Goal: Information Seeking & Learning: Check status

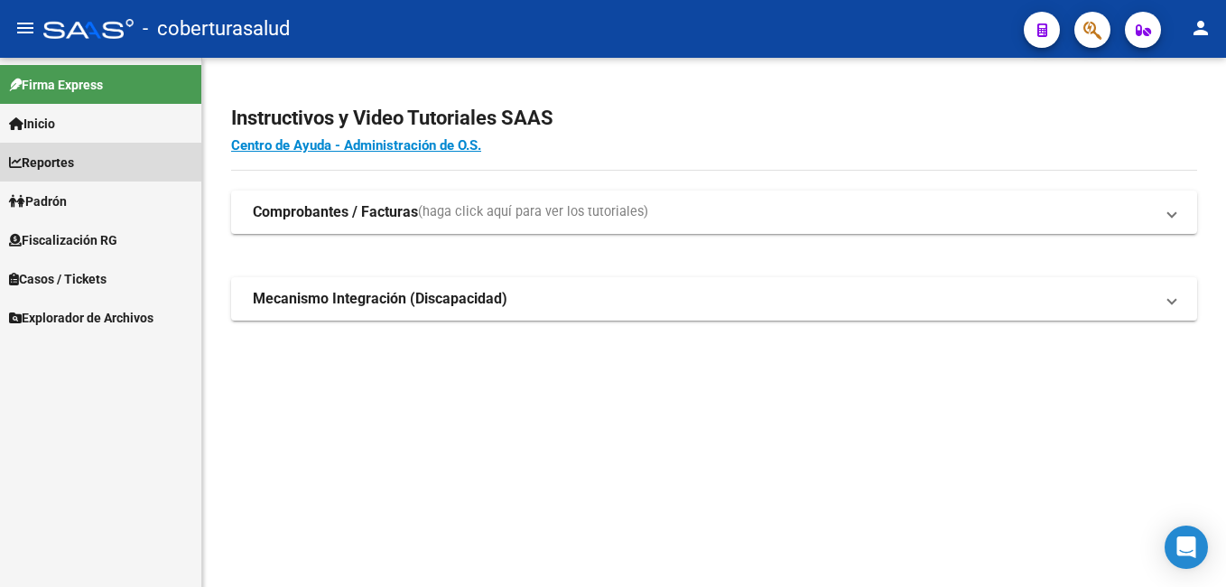
click at [116, 172] on link "Reportes" at bounding box center [100, 162] width 201 height 39
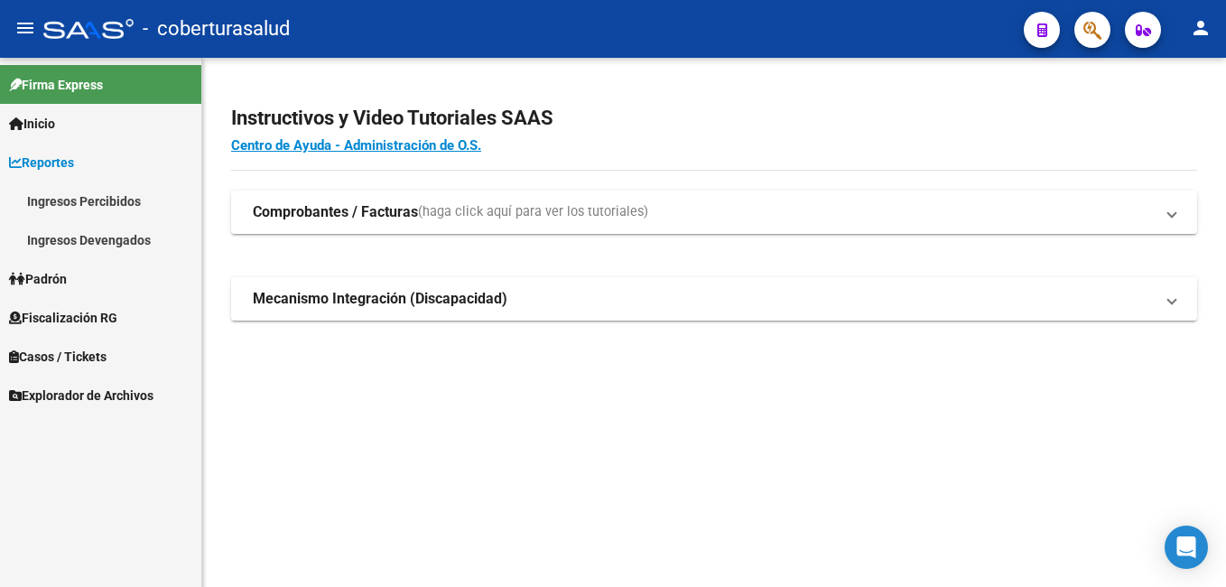
click at [94, 240] on link "Ingresos Devengados" at bounding box center [100, 239] width 201 height 39
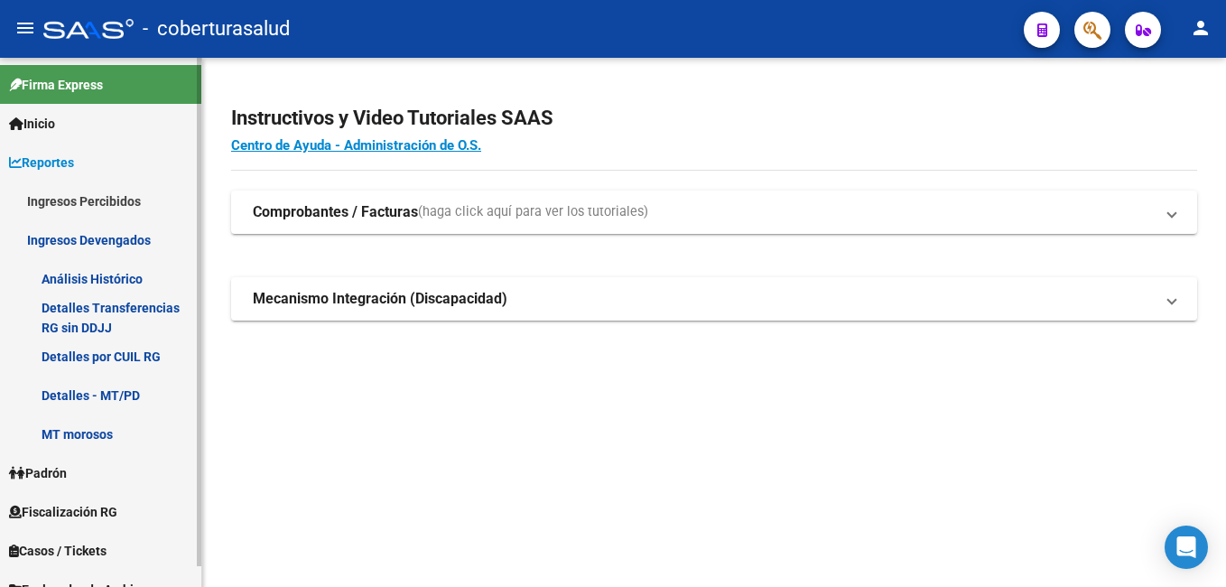
click at [115, 348] on link "Detalles por CUIL RG" at bounding box center [100, 356] width 201 height 39
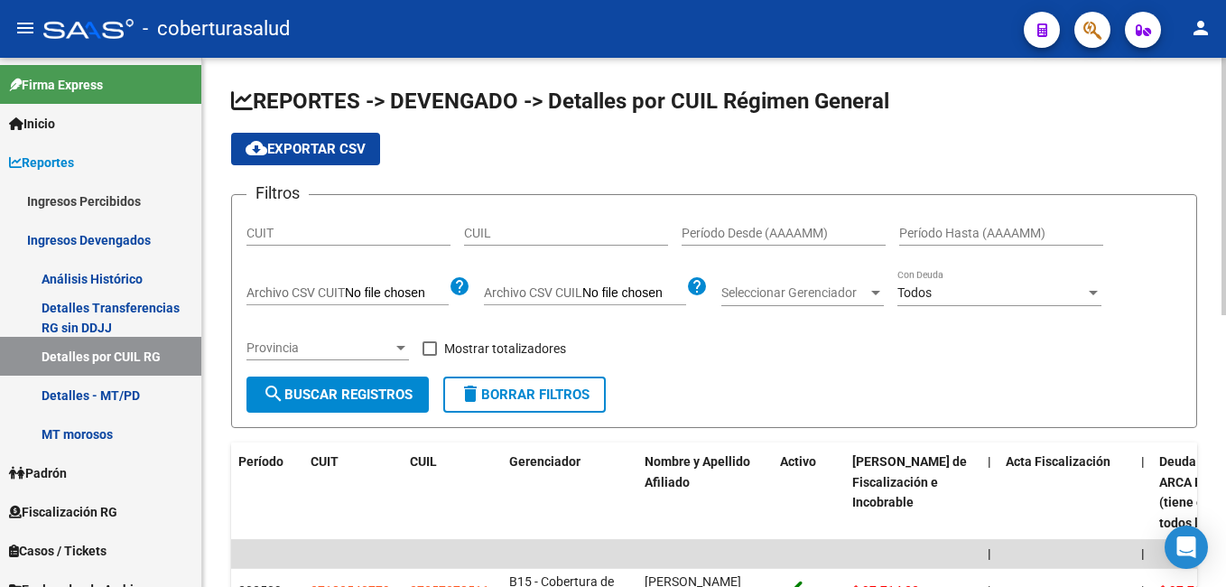
click at [498, 236] on input "CUIL" at bounding box center [566, 233] width 204 height 15
paste input "20-41348554-2"
type input "20-41348554-2"
click at [382, 404] on button "search Buscar Registros" at bounding box center [337, 395] width 182 height 36
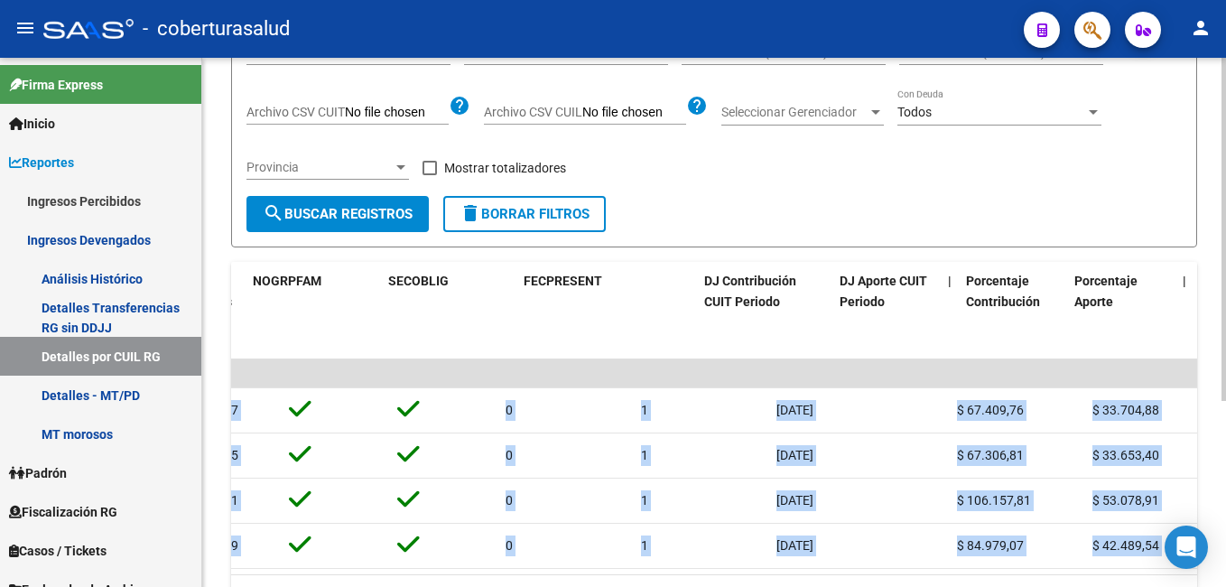
scroll to position [0, 4753]
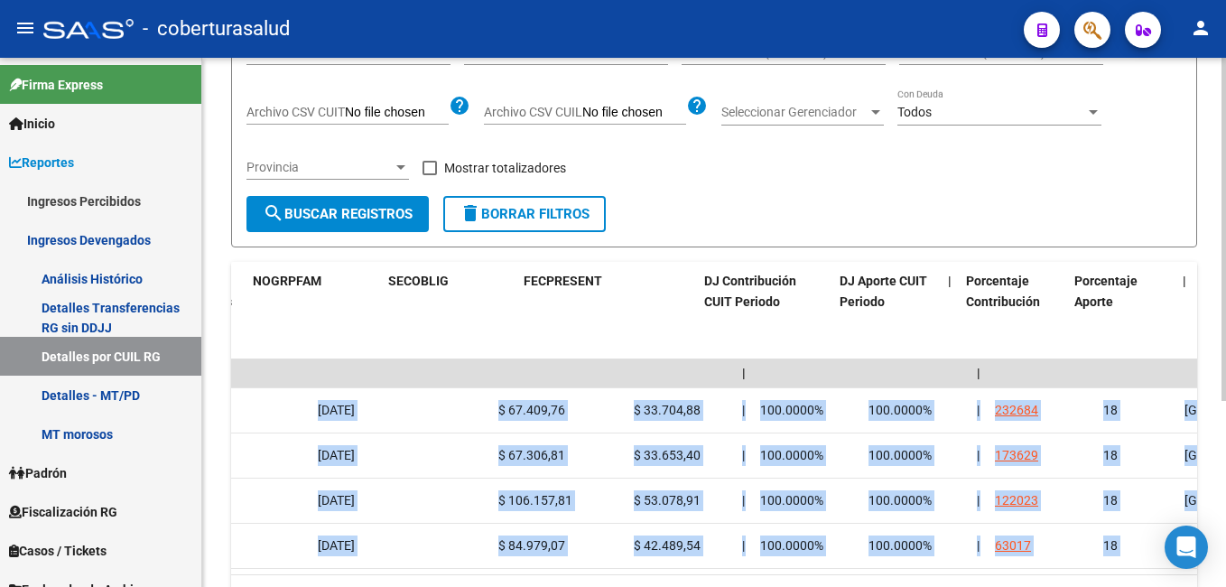
drag, startPoint x: 828, startPoint y: 407, endPoint x: 1214, endPoint y: 418, distance: 386.6
click at [1214, 418] on div "REPORTES -> DEVENGADO -> Detalles por CUIL Régimen General cloud_download Expor…" at bounding box center [714, 277] width 1024 height 801
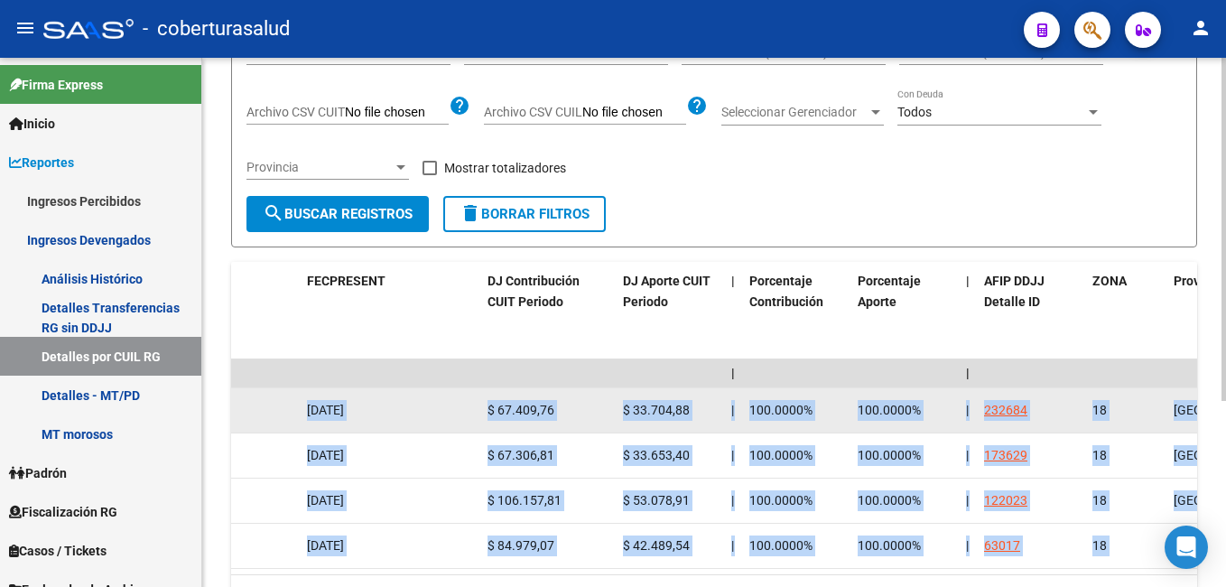
click at [936, 398] on datatable-body-cell "100.0000%" at bounding box center [905, 410] width 108 height 44
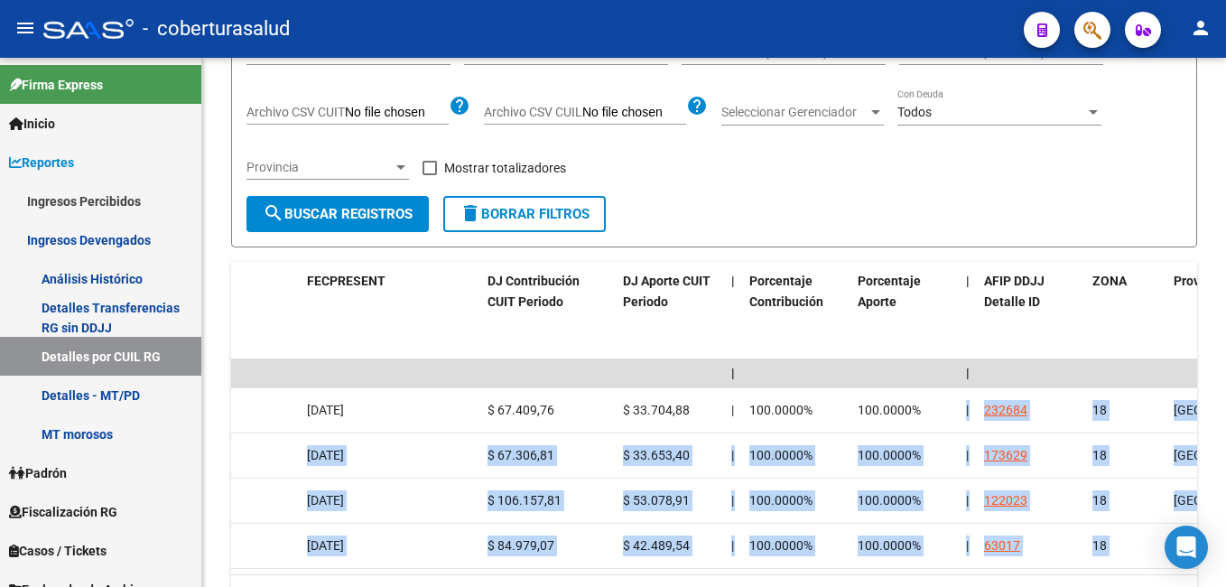
scroll to position [0, 4803]
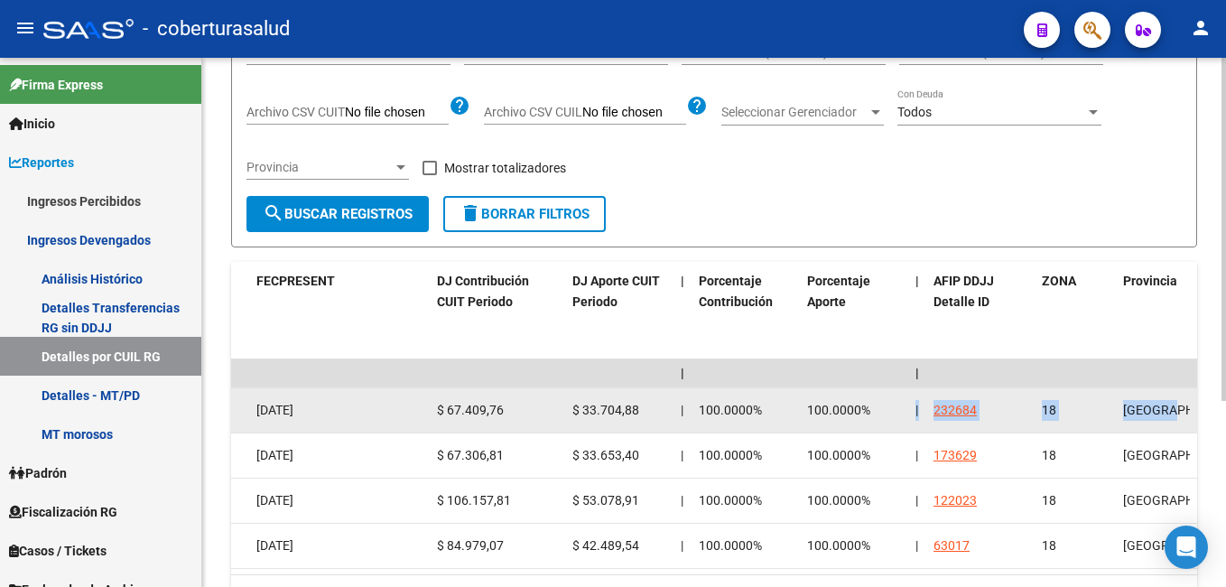
drag, startPoint x: 936, startPoint y: 406, endPoint x: 1168, endPoint y: 404, distance: 232.1
drag, startPoint x: 1168, startPoint y: 404, endPoint x: 1102, endPoint y: 401, distance: 66.9
click at [1102, 401] on div "18" at bounding box center [1075, 410] width 67 height 21
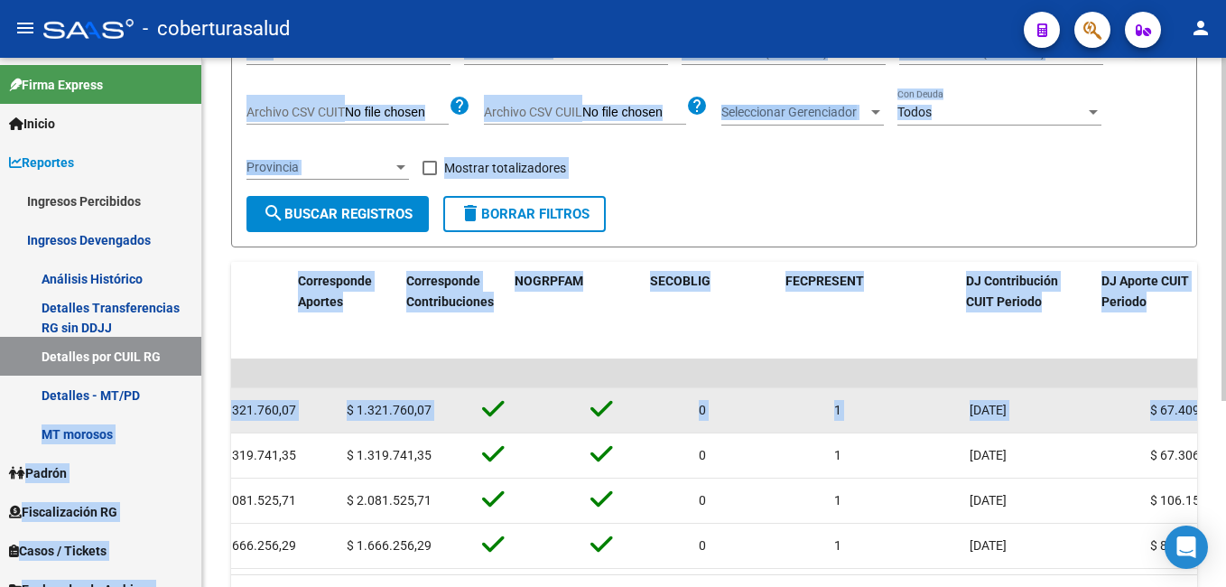
scroll to position [0, 3707]
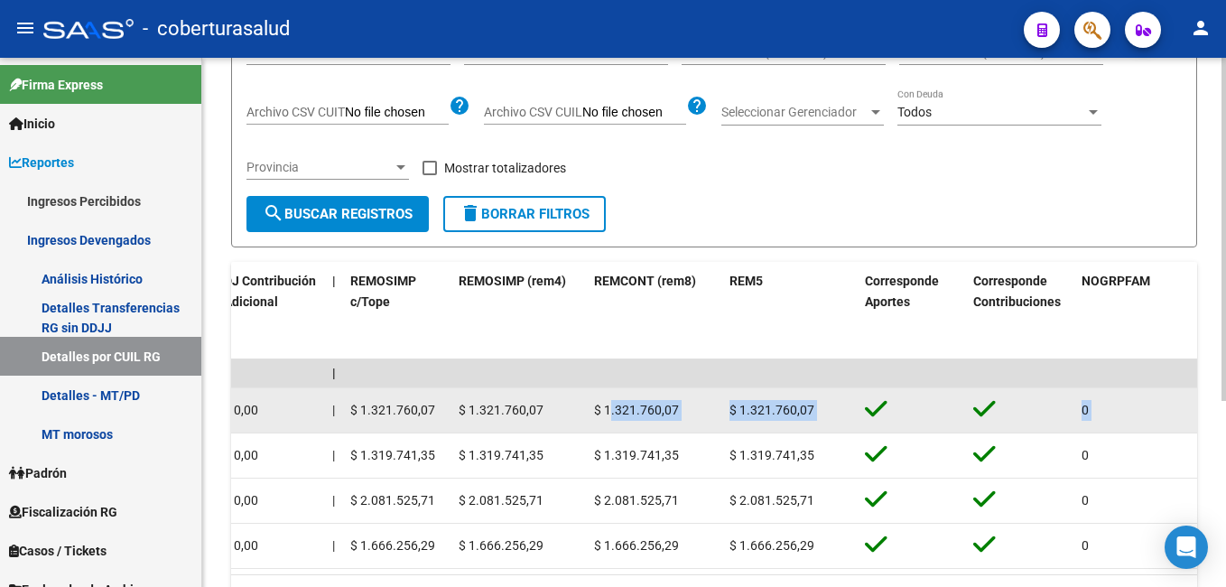
drag, startPoint x: 1087, startPoint y: 404, endPoint x: 611, endPoint y: 430, distance: 476.5
drag, startPoint x: 611, startPoint y: 430, endPoint x: 622, endPoint y: 413, distance: 20.3
click at [621, 414] on span "$ 1.321.760,07" at bounding box center [636, 410] width 85 height 14
drag, startPoint x: 540, startPoint y: 409, endPoint x: 470, endPoint y: 407, distance: 70.4
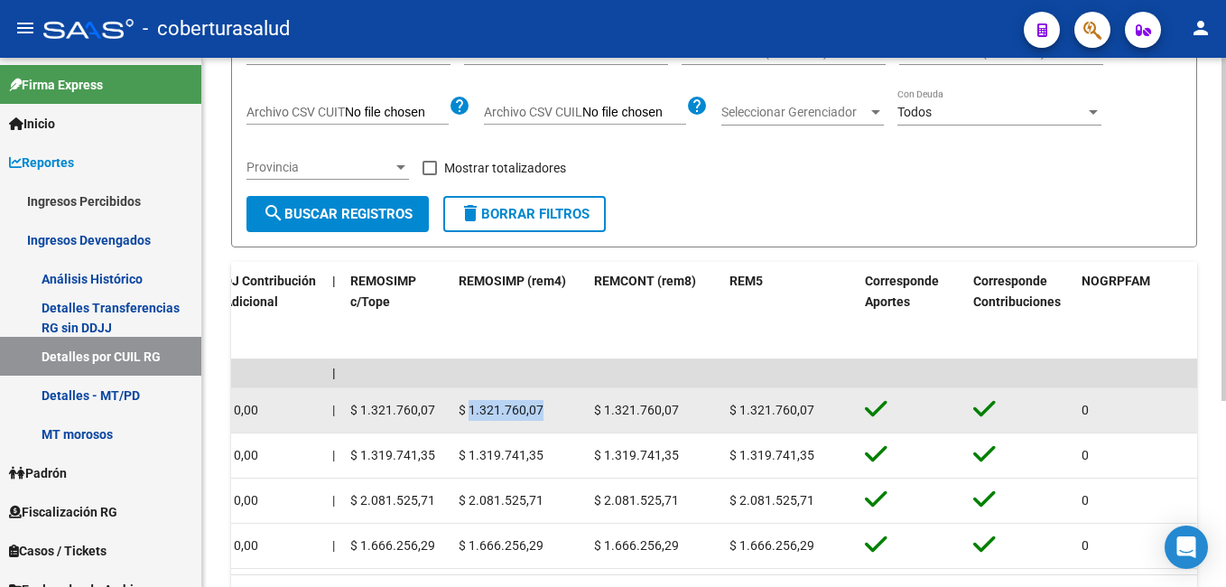
click at [470, 407] on span "$ 1.321.760,07" at bounding box center [501, 410] width 85 height 14
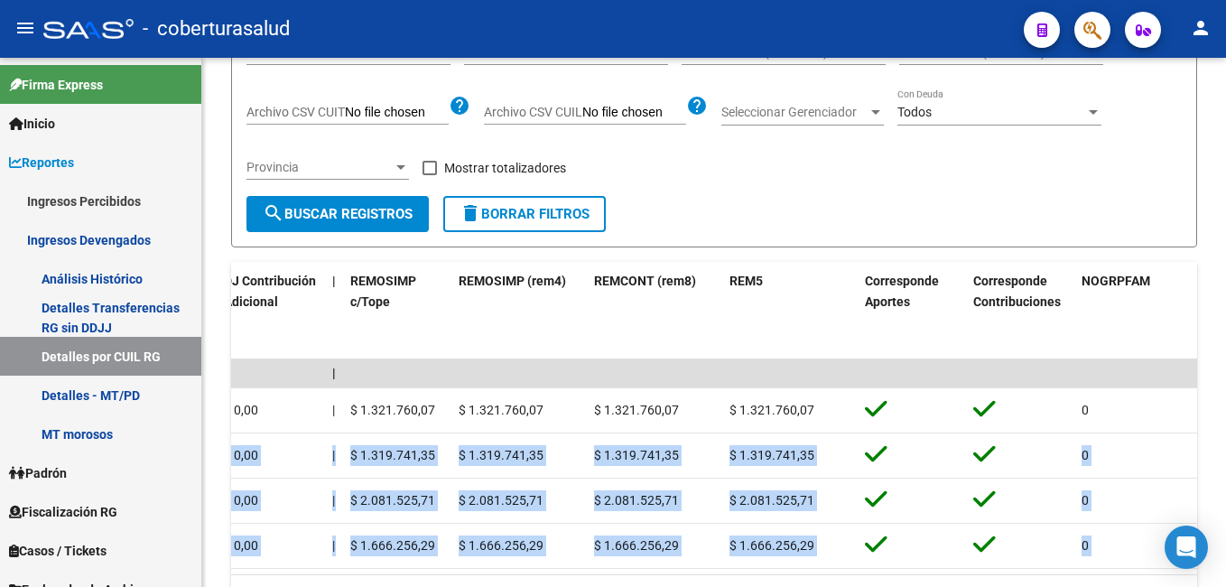
drag, startPoint x: 1114, startPoint y: 415, endPoint x: 1229, endPoint y: 400, distance: 115.7
click at [1225, 400] on html "menu - coberturasalud person Firma Express Inicio Calendario SSS Instructivos C…" at bounding box center [613, 293] width 1226 height 587
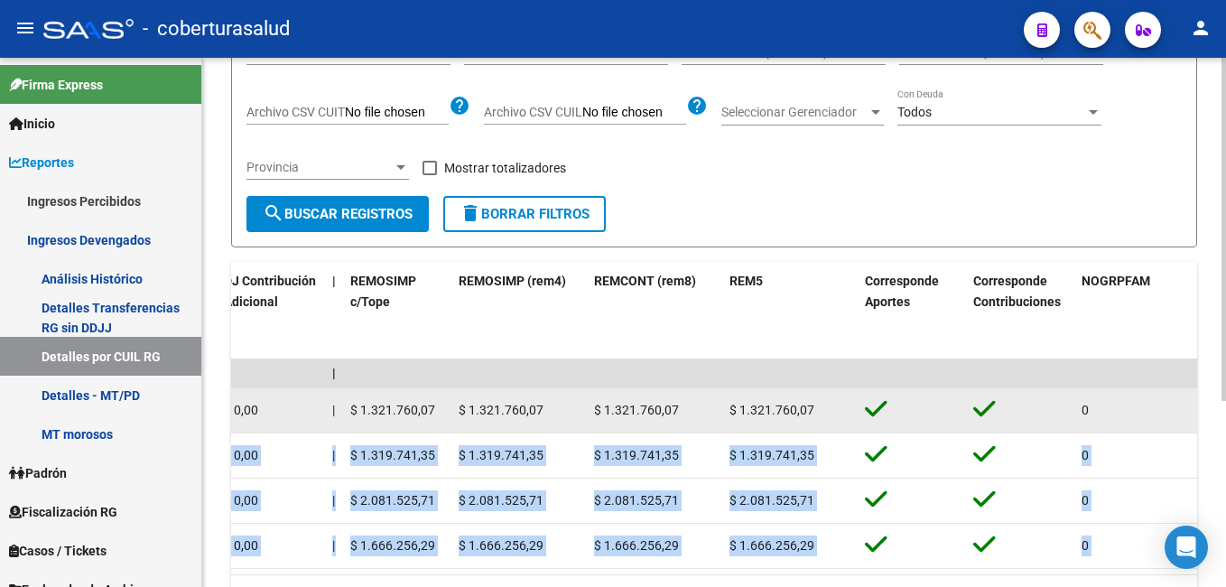
drag, startPoint x: 1229, startPoint y: 400, endPoint x: 1129, endPoint y: 404, distance: 100.3
click at [1129, 404] on div "0" at bounding box center [1142, 410] width 121 height 21
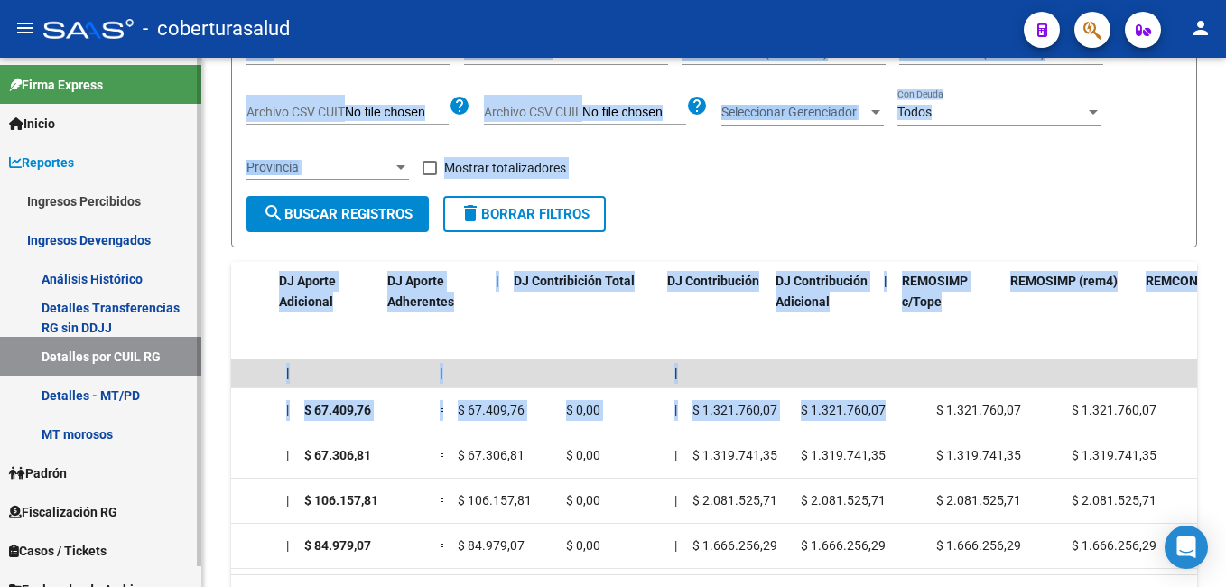
scroll to position [0, 2899]
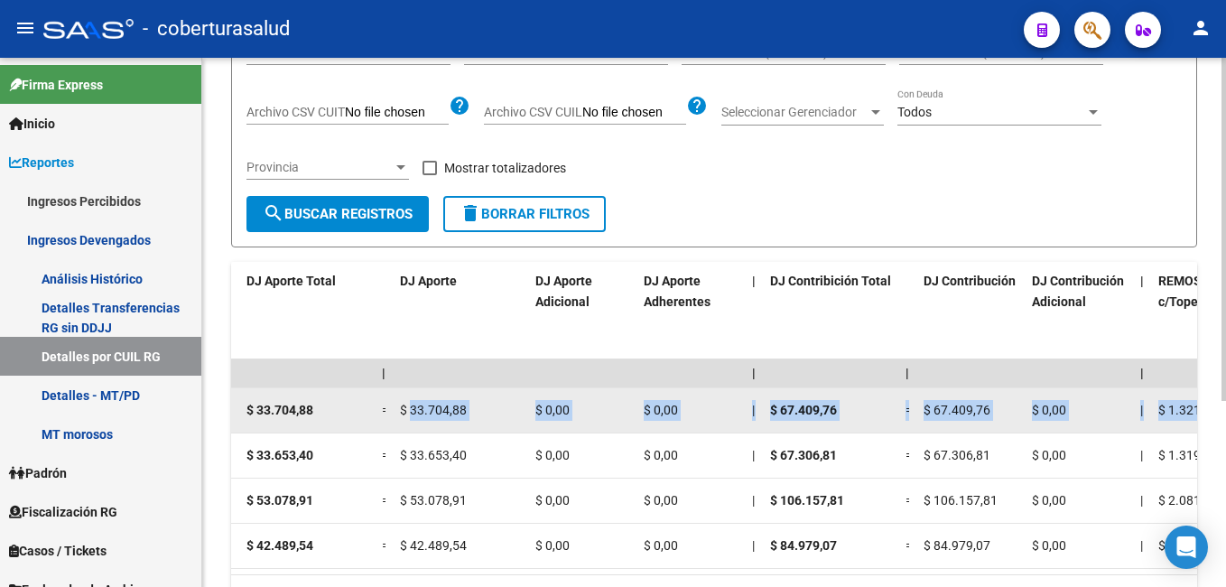
drag, startPoint x: 481, startPoint y: 417, endPoint x: 412, endPoint y: 409, distance: 70.0
click at [412, 409] on div "202508 30712371036 20413485542 B15 - Cobertura de [PERSON_NAME] [PERSON_NAME] $…" at bounding box center [216, 410] width 5769 height 45
click at [647, 398] on datatable-body-cell "$ 0,00" at bounding box center [691, 410] width 108 height 44
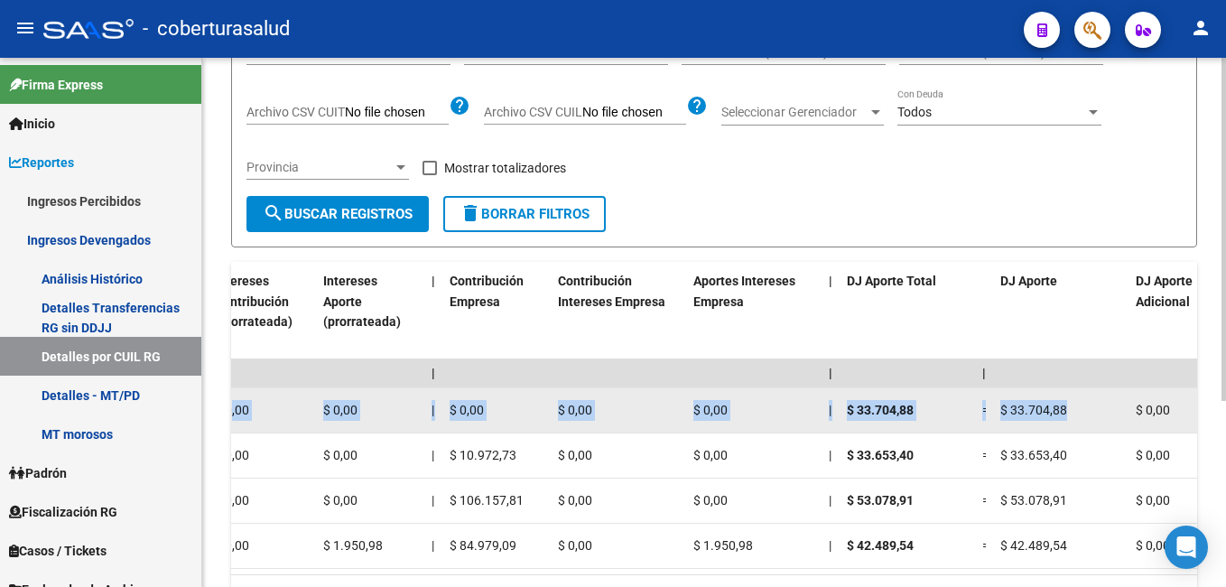
scroll to position [0, 2223]
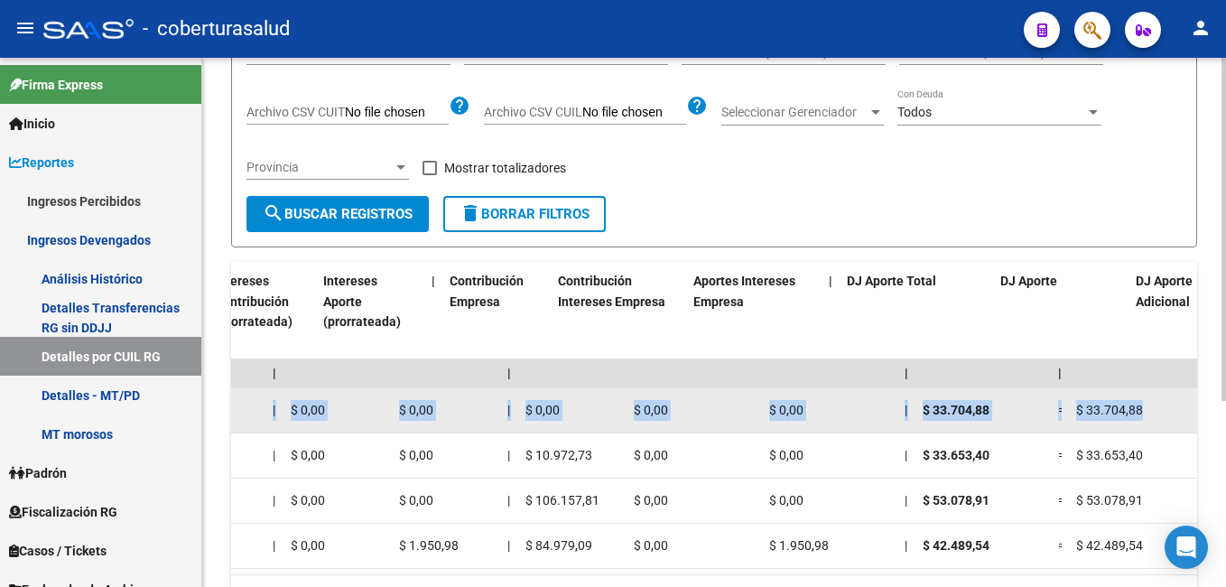
drag, startPoint x: 471, startPoint y: 417, endPoint x: 248, endPoint y: 411, distance: 223.1
click at [248, 411] on div "202508 30712371036 20413485542 B15 - Cobertura de [PERSON_NAME] [PERSON_NAME] $…" at bounding box center [892, 410] width 5769 height 45
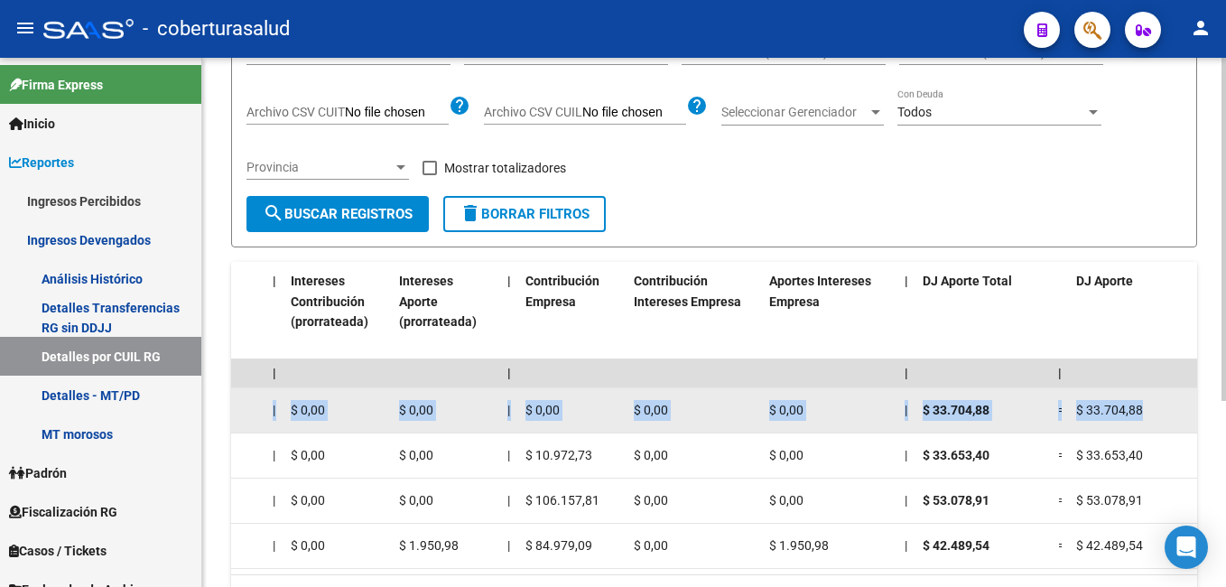
click at [646, 416] on span "$ 0,00" at bounding box center [651, 410] width 34 height 14
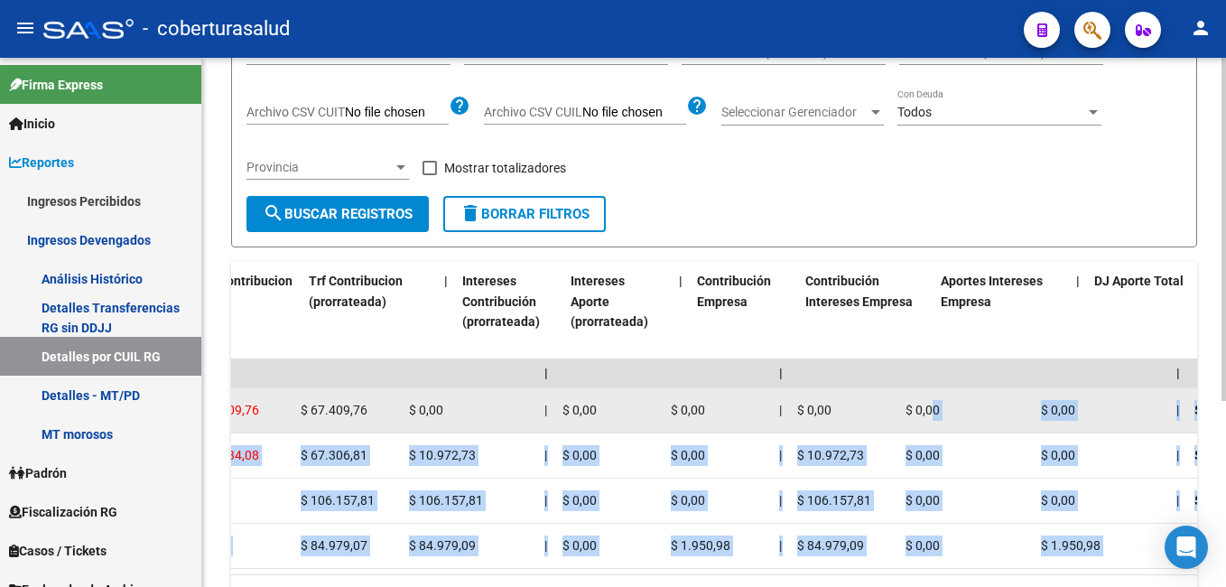
scroll to position [0, 1768]
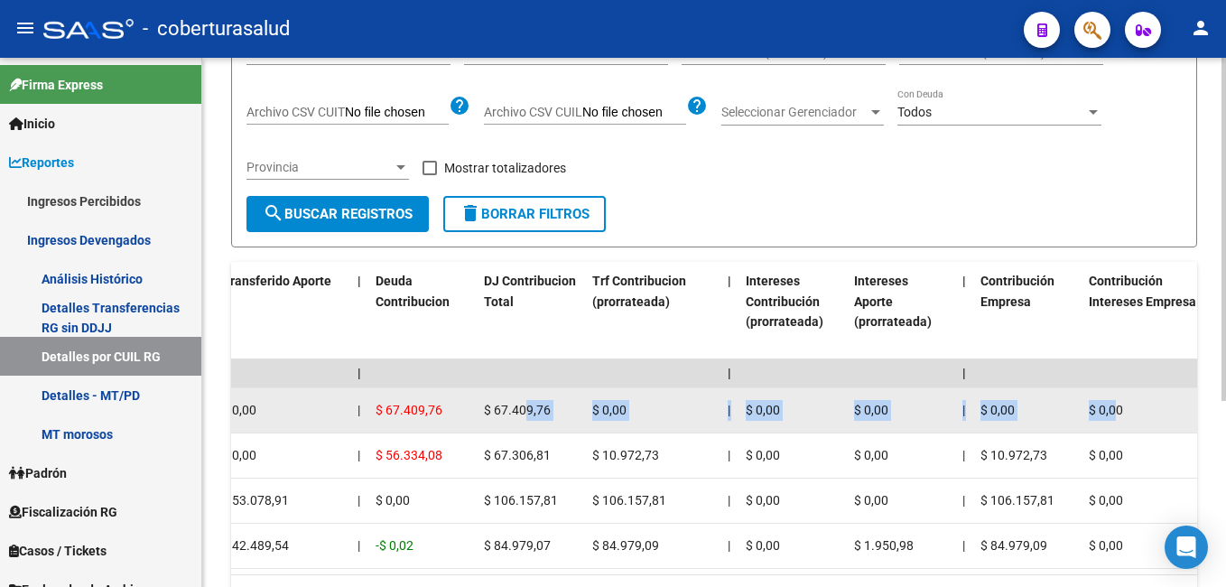
drag, startPoint x: 646, startPoint y: 409, endPoint x: 527, endPoint y: 404, distance: 118.4
drag, startPoint x: 527, startPoint y: 404, endPoint x: 709, endPoint y: 422, distance: 182.4
click at [709, 422] on datatable-body-cell "$ 0,00" at bounding box center [652, 410] width 135 height 44
drag, startPoint x: 548, startPoint y: 414, endPoint x: 451, endPoint y: 406, distance: 96.9
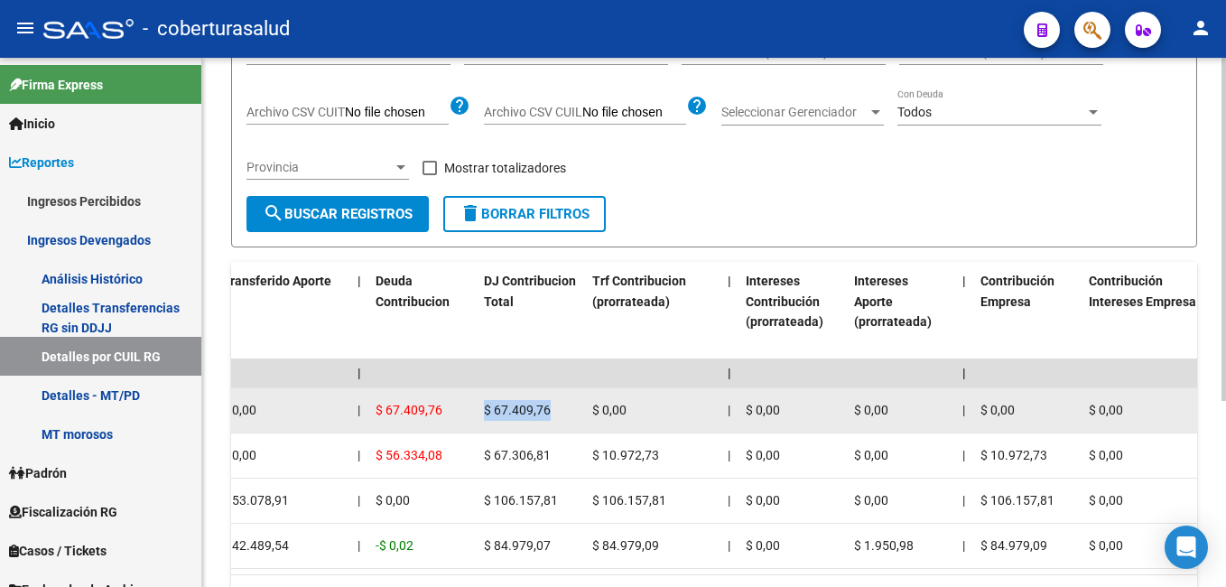
click at [857, 407] on span "$ 0,00" at bounding box center [871, 410] width 34 height 14
drag, startPoint x: 893, startPoint y: 410, endPoint x: 823, endPoint y: 410, distance: 70.4
click at [789, 409] on div "$ 0,00" at bounding box center [793, 410] width 94 height 21
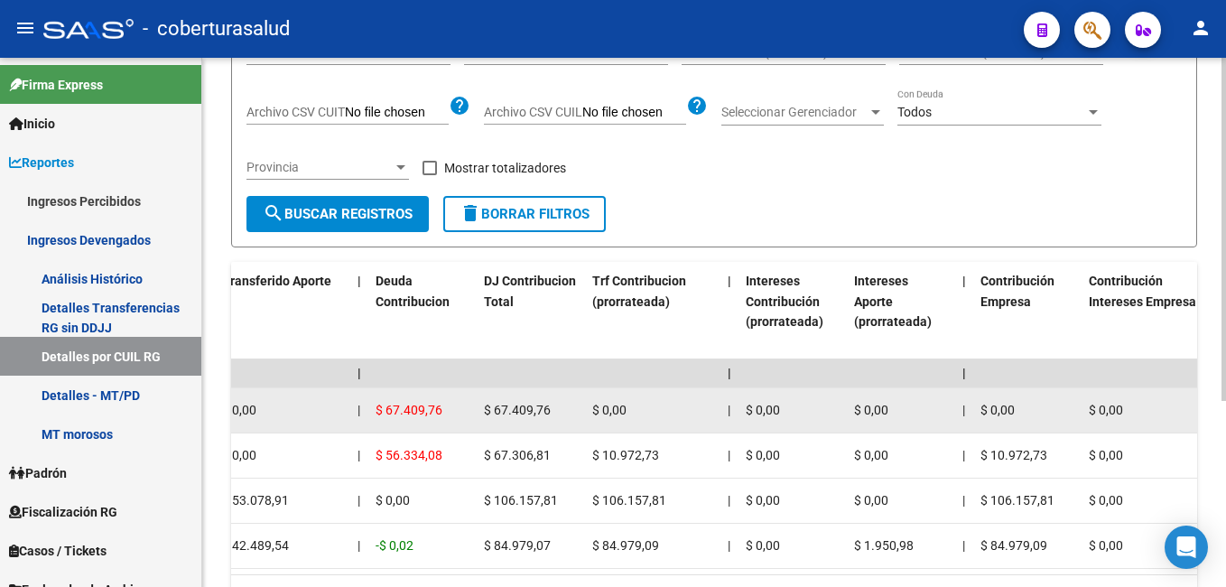
click at [789, 409] on div "$ 0,00" at bounding box center [793, 410] width 94 height 21
drag, startPoint x: 564, startPoint y: 412, endPoint x: 486, endPoint y: 404, distance: 79.0
click at [486, 404] on div "$ 67.409,76" at bounding box center [531, 410] width 94 height 21
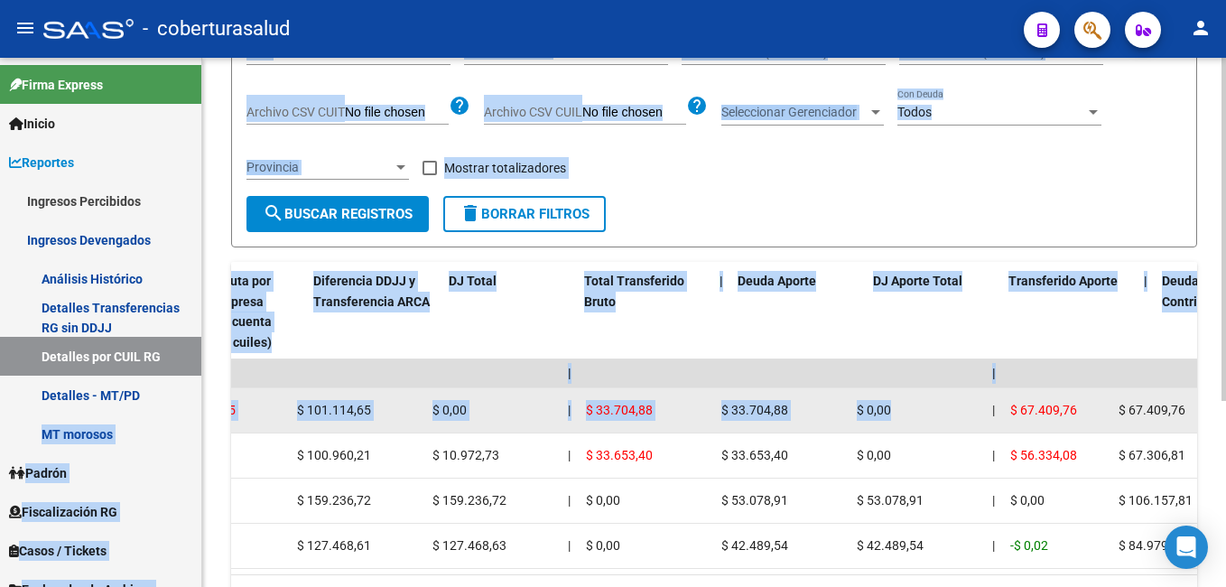
scroll to position [0, 981]
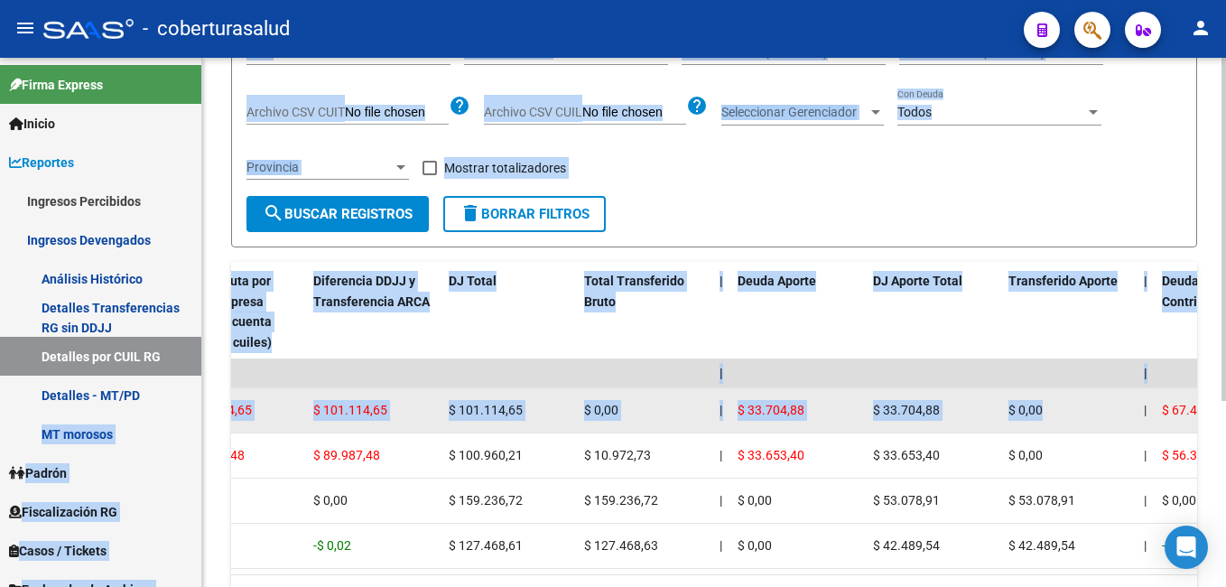
drag, startPoint x: 314, startPoint y: 399, endPoint x: 820, endPoint y: 396, distance: 505.6
drag, startPoint x: 820, startPoint y: 396, endPoint x: 990, endPoint y: 403, distance: 169.9
click at [990, 403] on div "$ 33.704,88" at bounding box center [933, 410] width 121 height 21
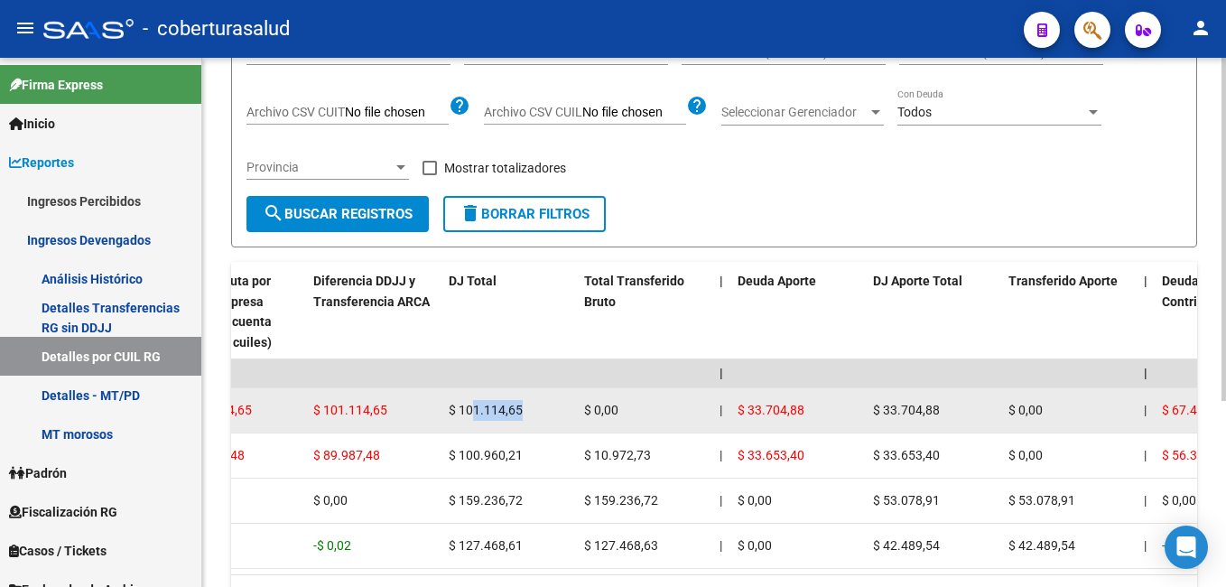
drag, startPoint x: 542, startPoint y: 409, endPoint x: 475, endPoint y: 409, distance: 66.8
click at [475, 409] on div "$ 101.114,65" at bounding box center [509, 410] width 121 height 21
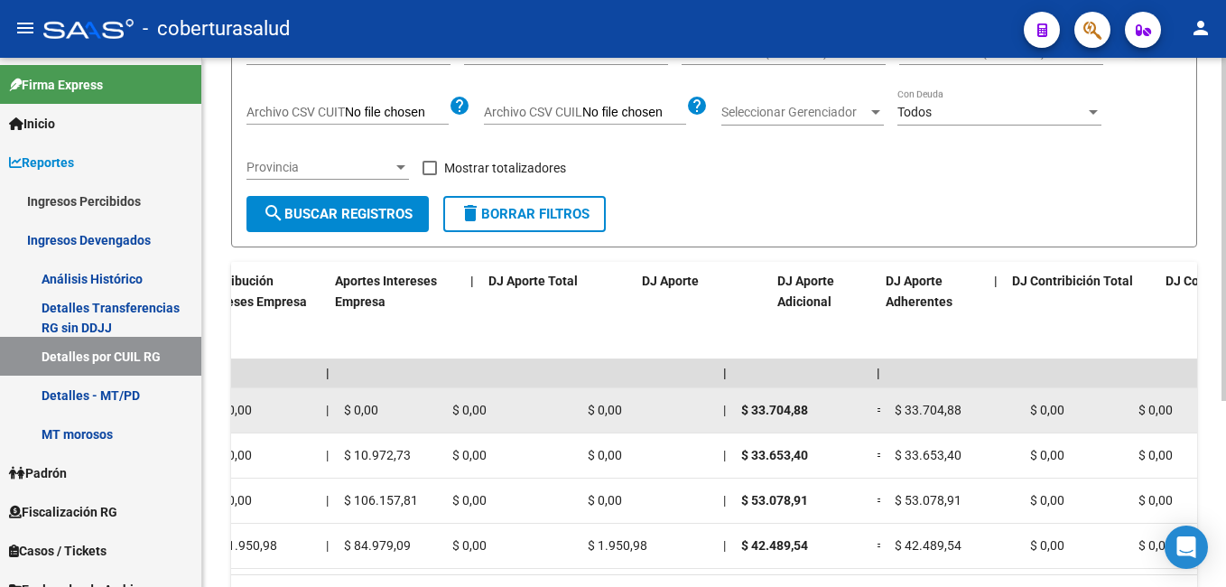
scroll to position [0, 2657]
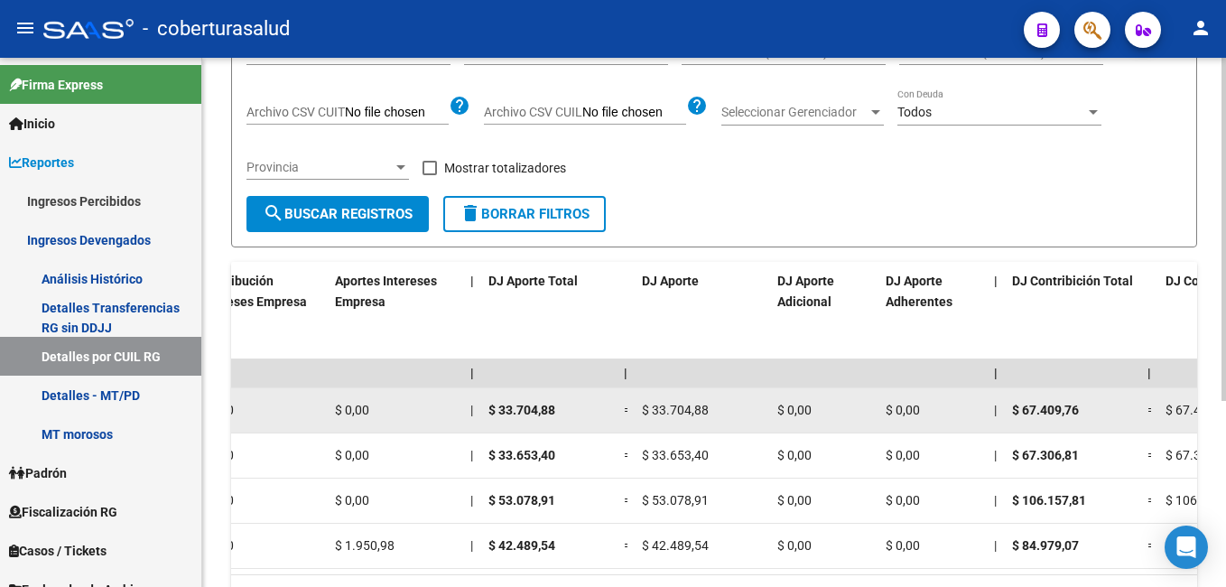
drag, startPoint x: 852, startPoint y: 407, endPoint x: 1093, endPoint y: 414, distance: 241.2
click at [1093, 414] on div "202508 30712371036 20413485542 B15 - Cobertura de [PERSON_NAME] [PERSON_NAME] $…" at bounding box center [458, 410] width 5769 height 45
drag, startPoint x: 1093, startPoint y: 414, endPoint x: 999, endPoint y: 399, distance: 95.1
click at [999, 399] on datatable-body-cell "|" at bounding box center [996, 410] width 18 height 44
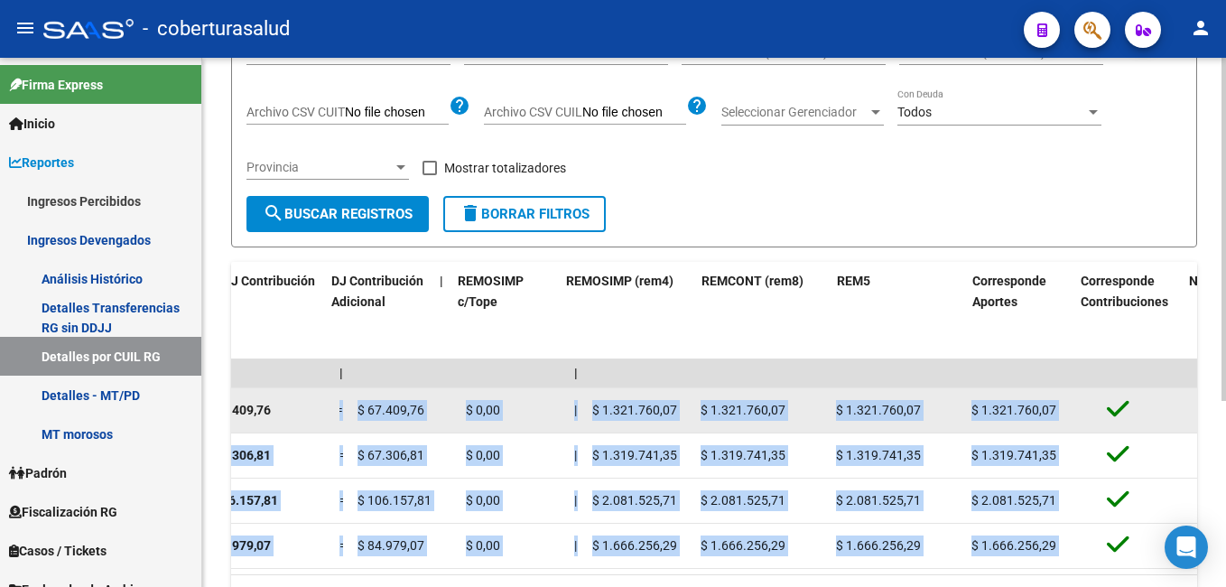
scroll to position [0, 3600]
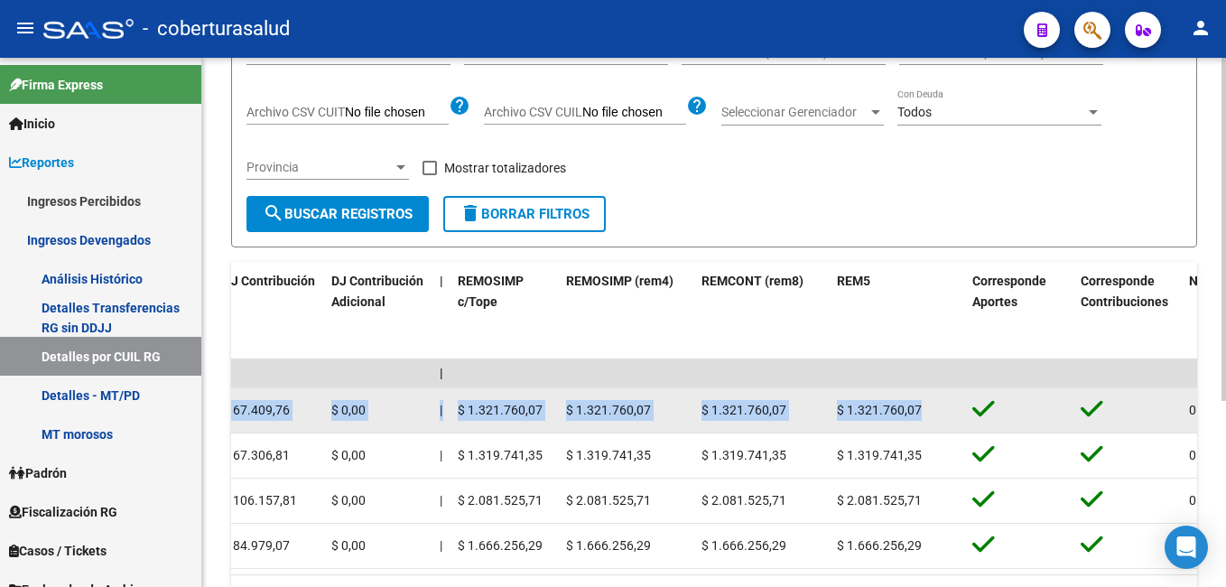
drag, startPoint x: 1105, startPoint y: 400, endPoint x: 944, endPoint y: 413, distance: 162.1
click at [685, 407] on div "$ 1.321.760,07" at bounding box center [626, 410] width 121 height 21
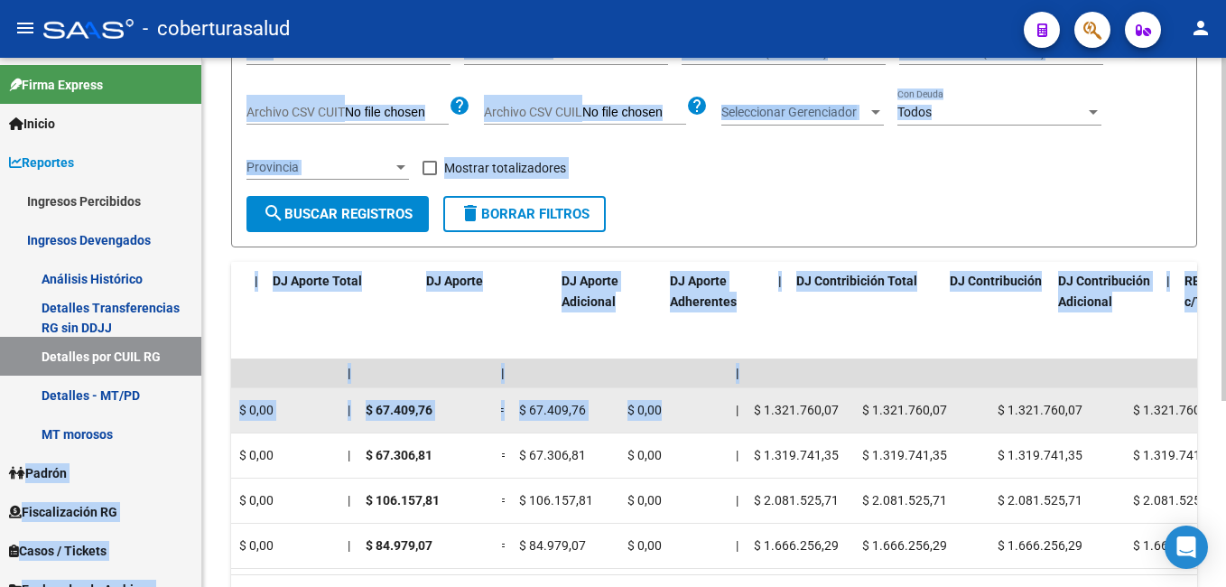
scroll to position [0, 2833]
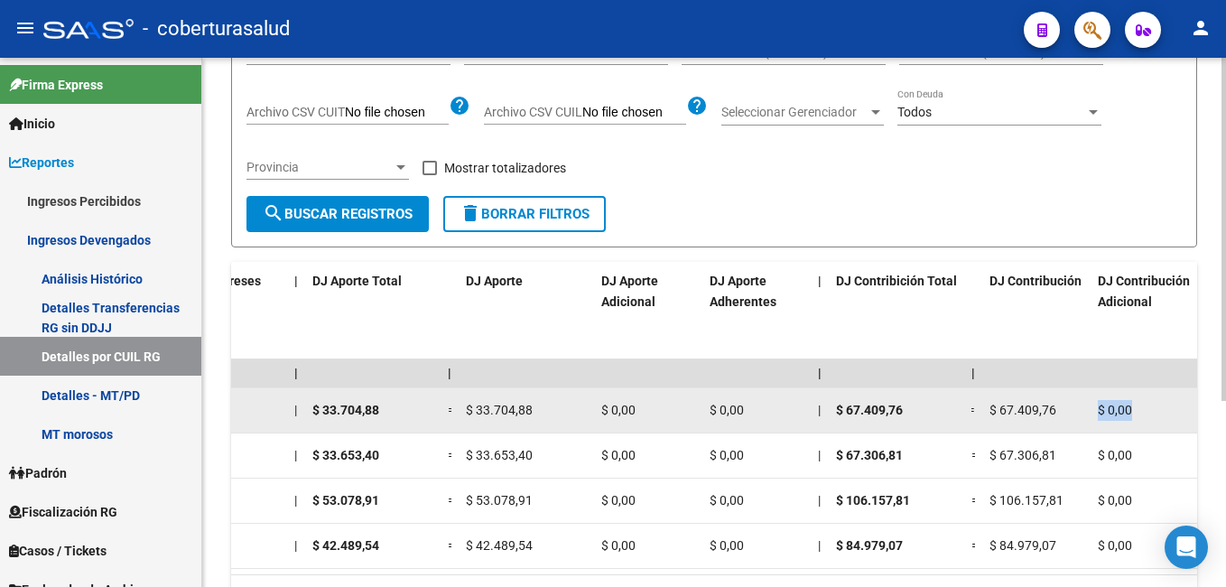
drag, startPoint x: 389, startPoint y: 418, endPoint x: 1094, endPoint y: 418, distance: 705.2
click at [1094, 418] on datatable-body-cell "$ 0,00" at bounding box center [1145, 410] width 108 height 44
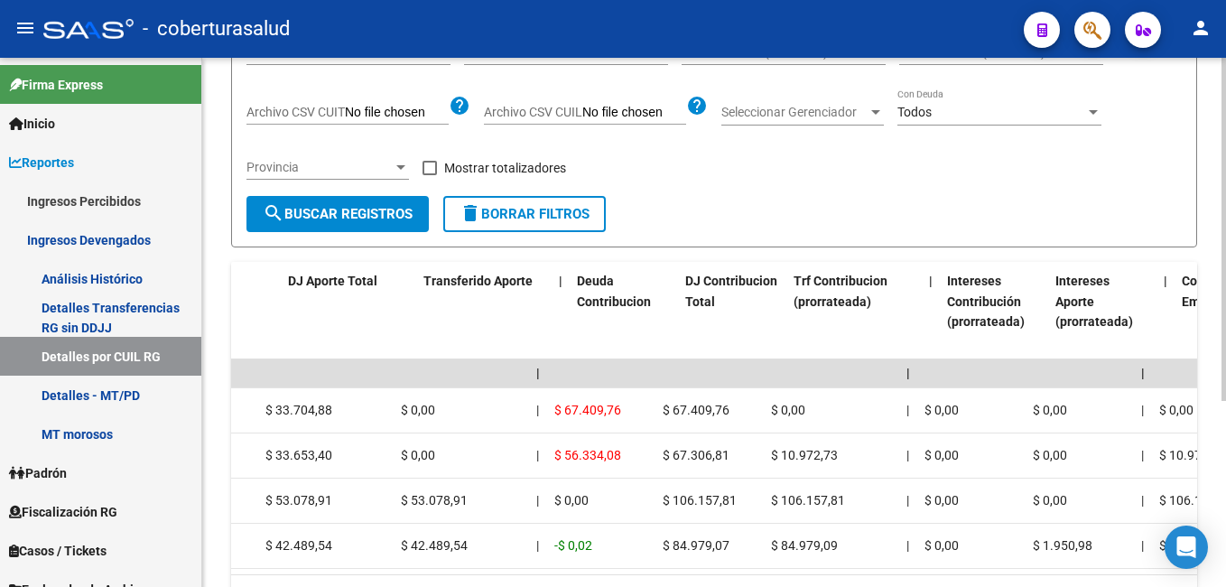
scroll to position [0, 1567]
